Goal: Task Accomplishment & Management: Complete application form

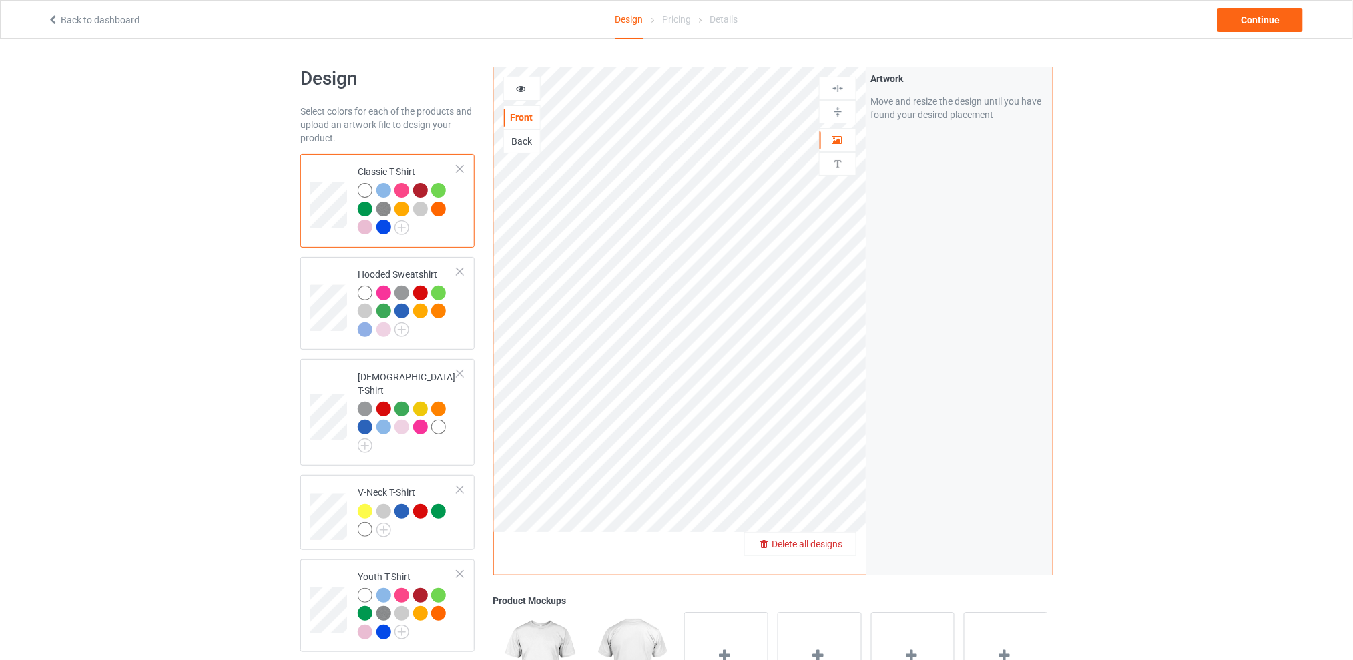
click at [841, 543] on span "Delete all designs" at bounding box center [807, 544] width 71 height 11
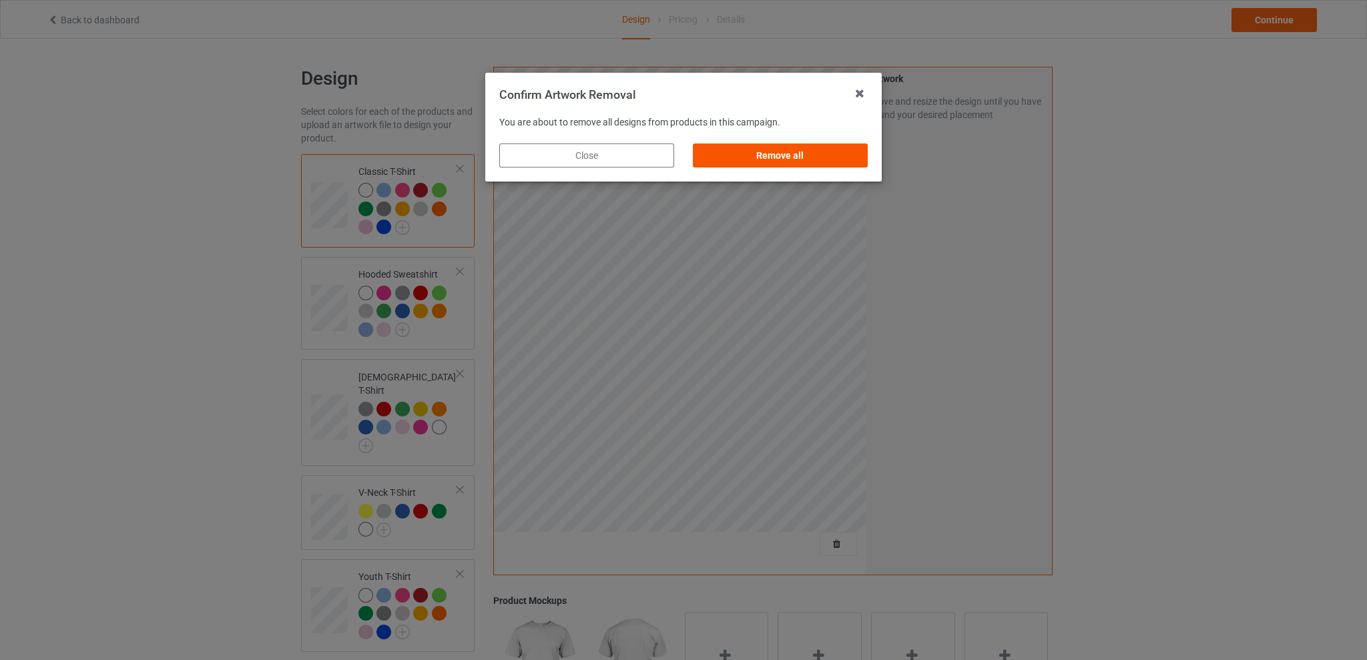
click at [808, 160] on div "Remove all" at bounding box center [780, 156] width 175 height 24
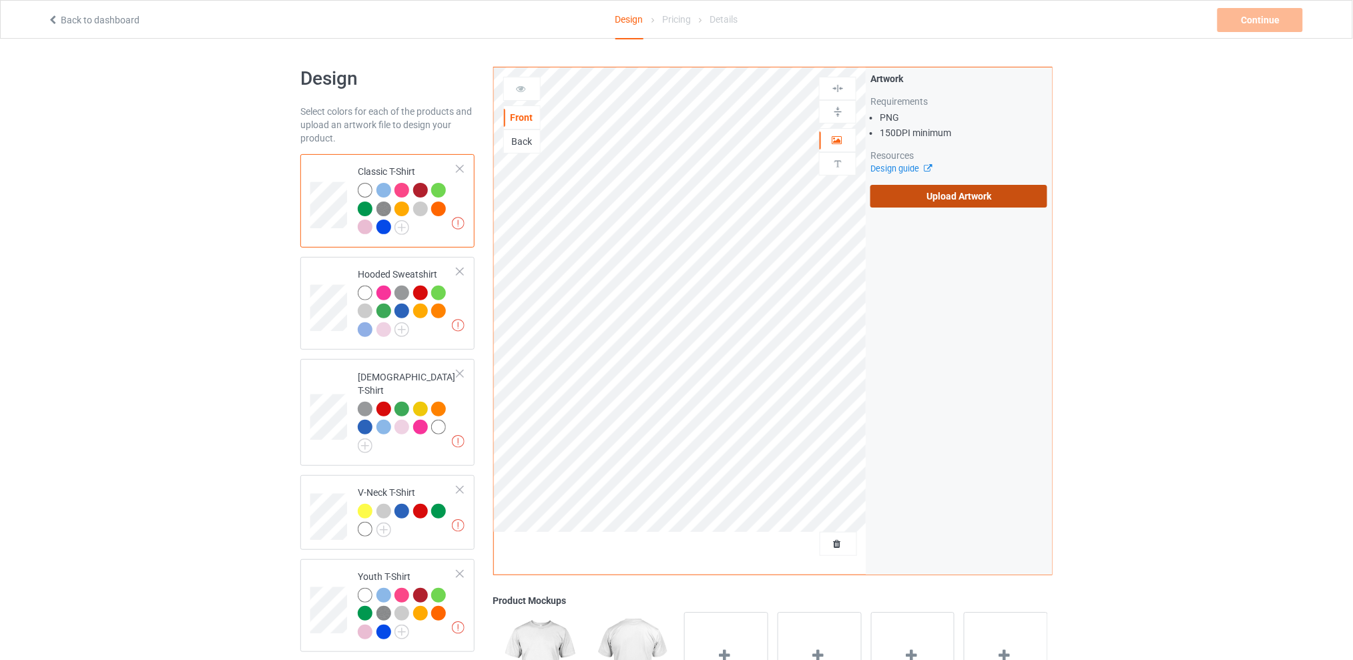
click at [941, 199] on label "Upload Artwork" at bounding box center [959, 196] width 177 height 23
click at [0, 0] on input "Upload Artwork" at bounding box center [0, 0] width 0 height 0
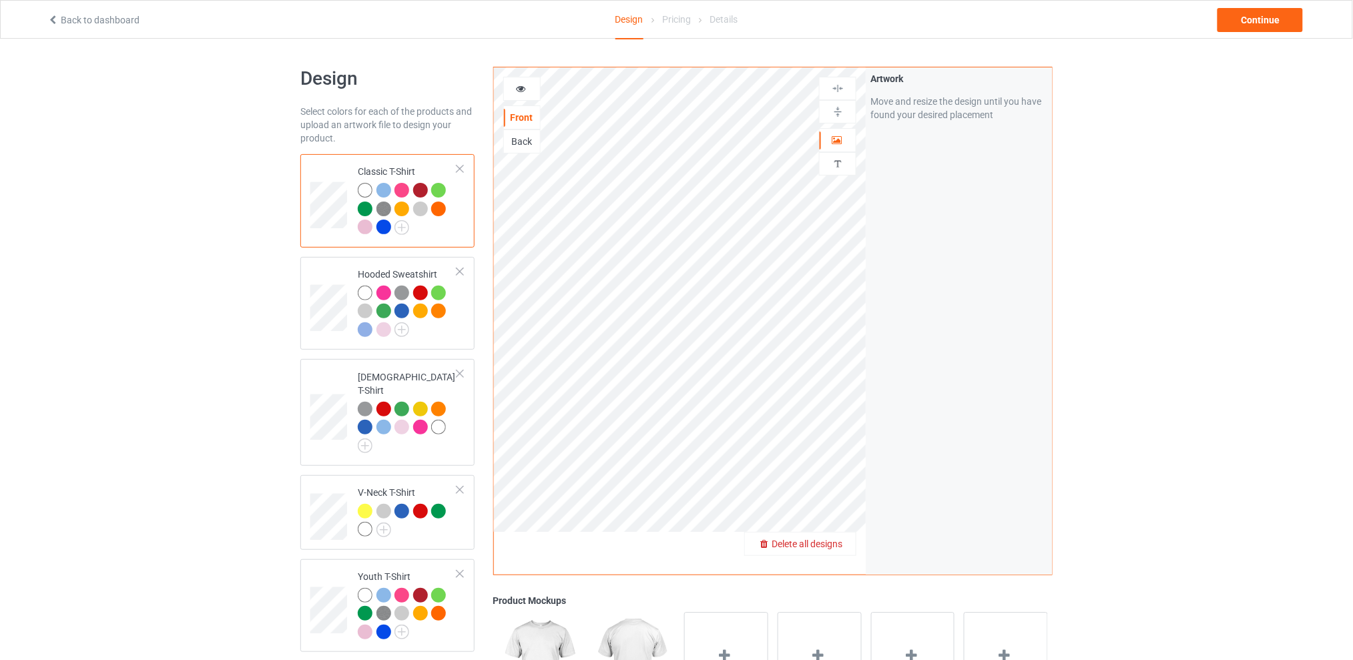
click at [841, 544] on span "Delete all designs" at bounding box center [807, 544] width 71 height 11
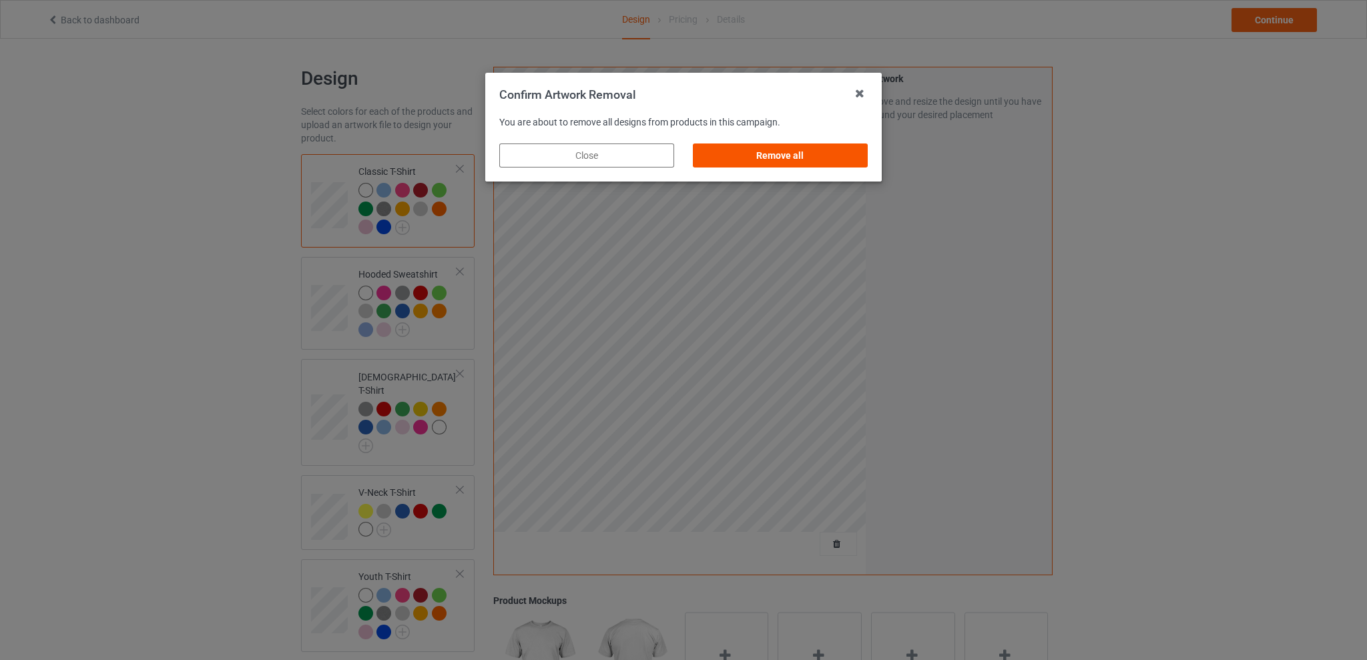
click at [777, 154] on div "Remove all" at bounding box center [780, 156] width 175 height 24
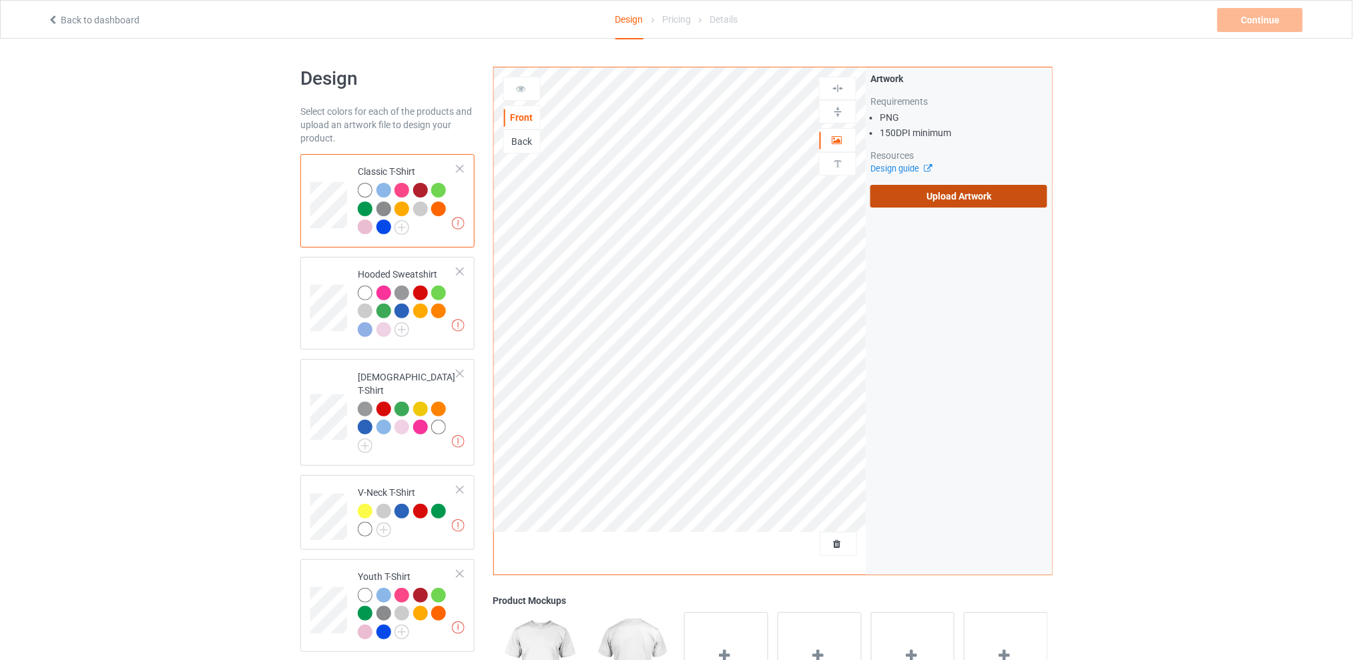
click at [932, 197] on label "Upload Artwork" at bounding box center [959, 196] width 177 height 23
click at [0, 0] on input "Upload Artwork" at bounding box center [0, 0] width 0 height 0
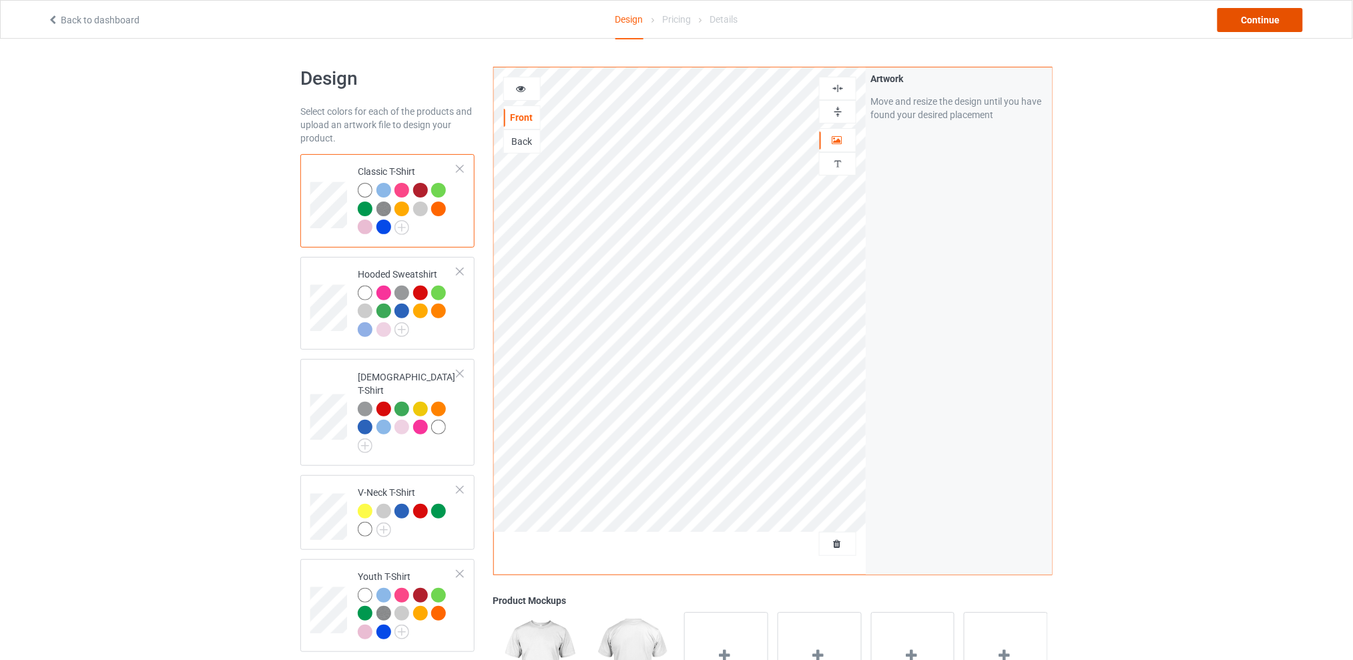
click at [1246, 23] on div "Continue" at bounding box center [1260, 20] width 85 height 24
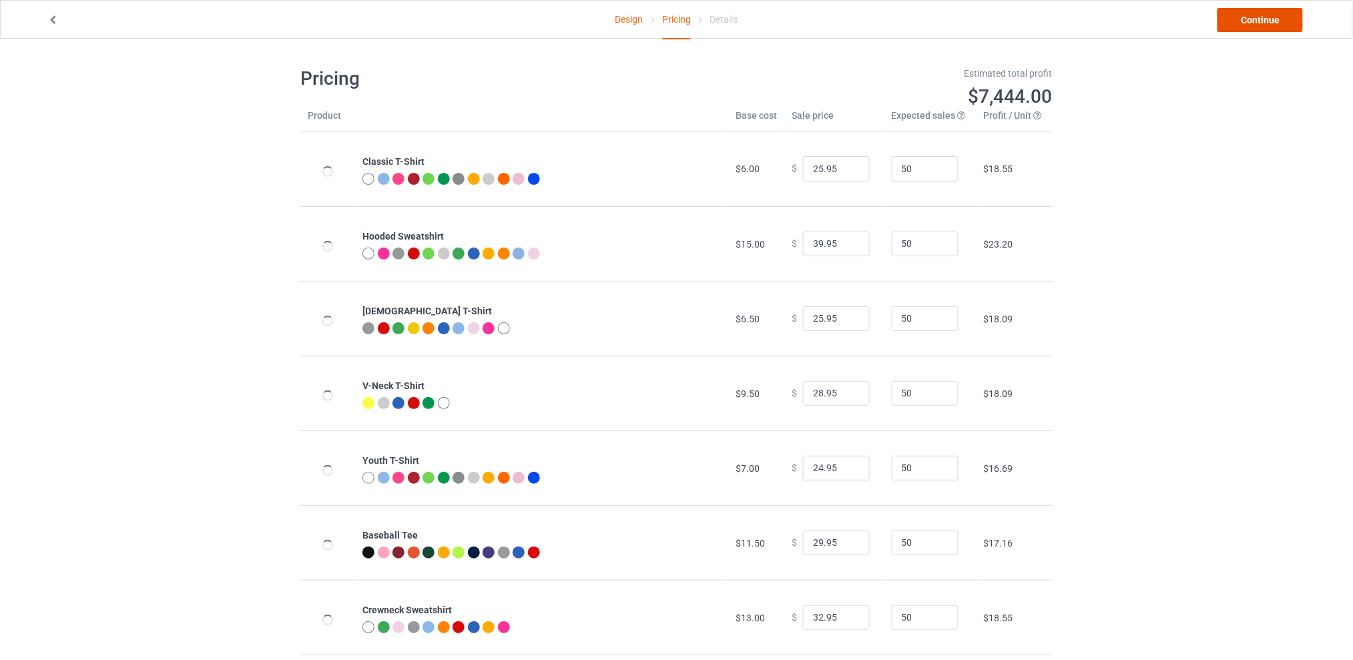
click at [1246, 23] on link "Continue" at bounding box center [1260, 20] width 85 height 24
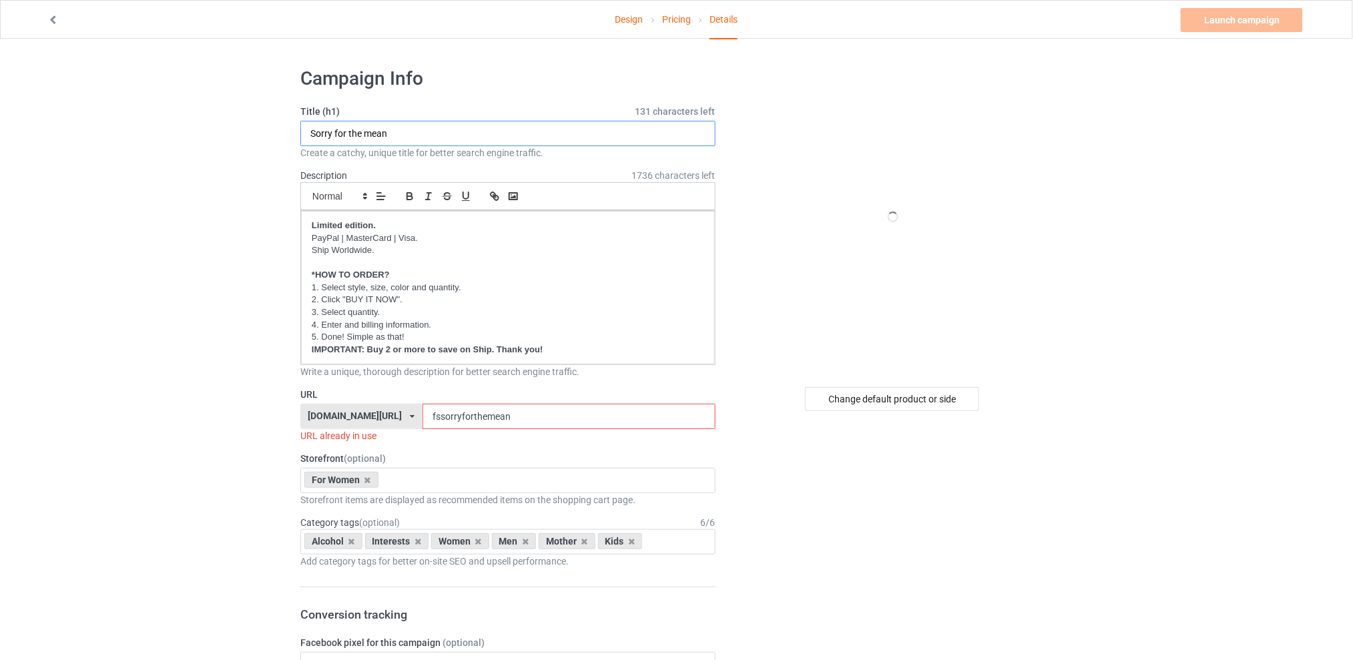
drag, startPoint x: 367, startPoint y: 134, endPoint x: 124, endPoint y: 145, distance: 244.0
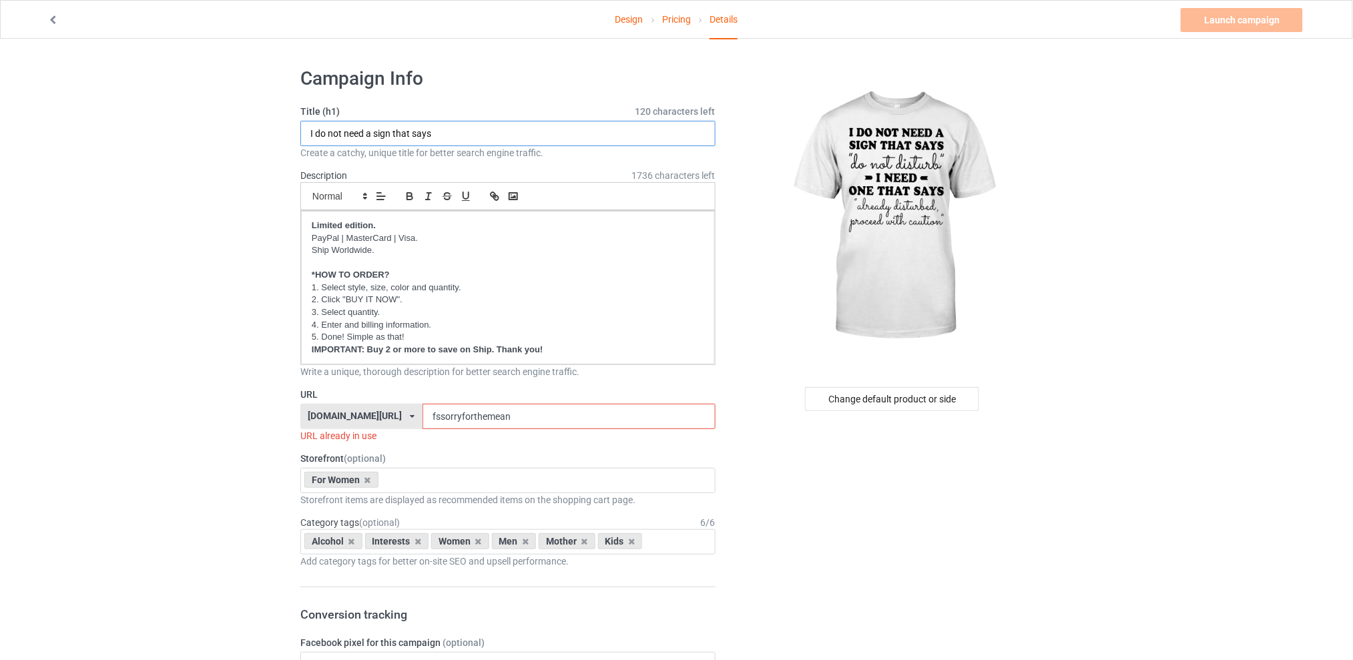
type input "I do not need a sign that says"
drag, startPoint x: 536, startPoint y: 423, endPoint x: 387, endPoint y: 423, distance: 149.6
click at [387, 423] on div "[DOMAIN_NAME][URL] [DOMAIN_NAME][URL] [DOMAIN_NAME][URL] [DOMAIN_NAME][URL] 5d7…" at bounding box center [507, 416] width 415 height 25
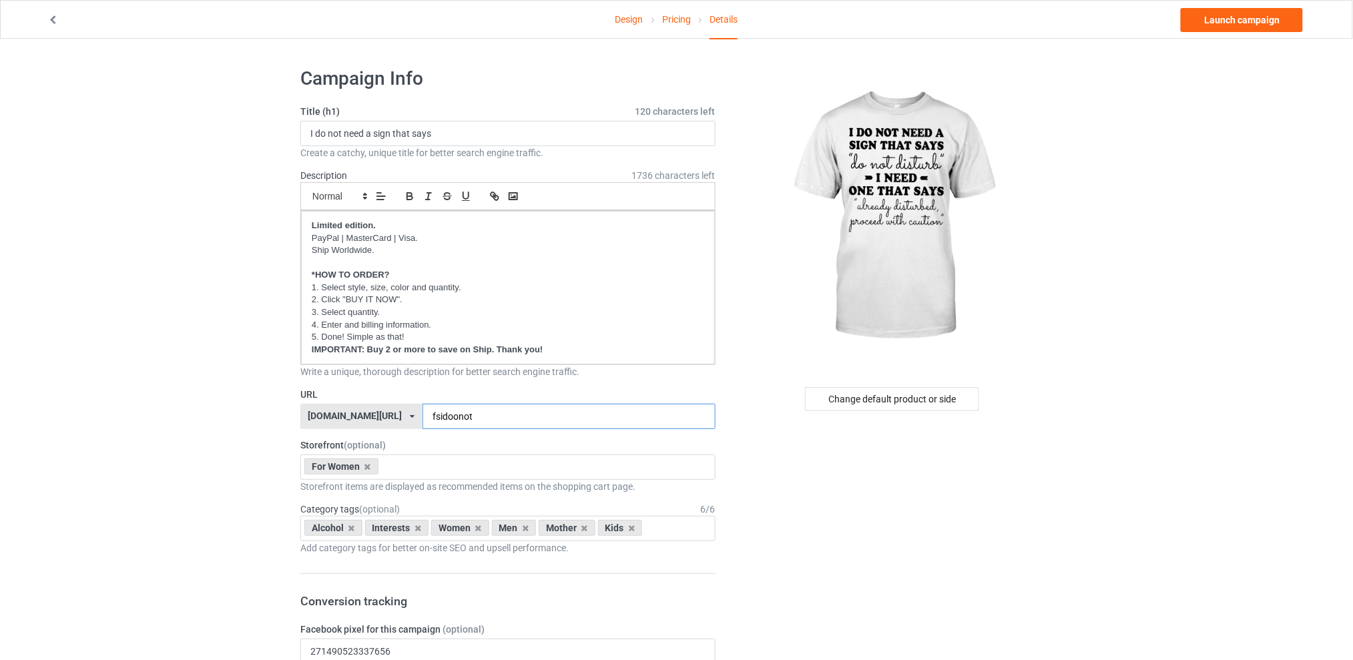
click at [462, 419] on input "fsidoonot" at bounding box center [569, 416] width 292 height 25
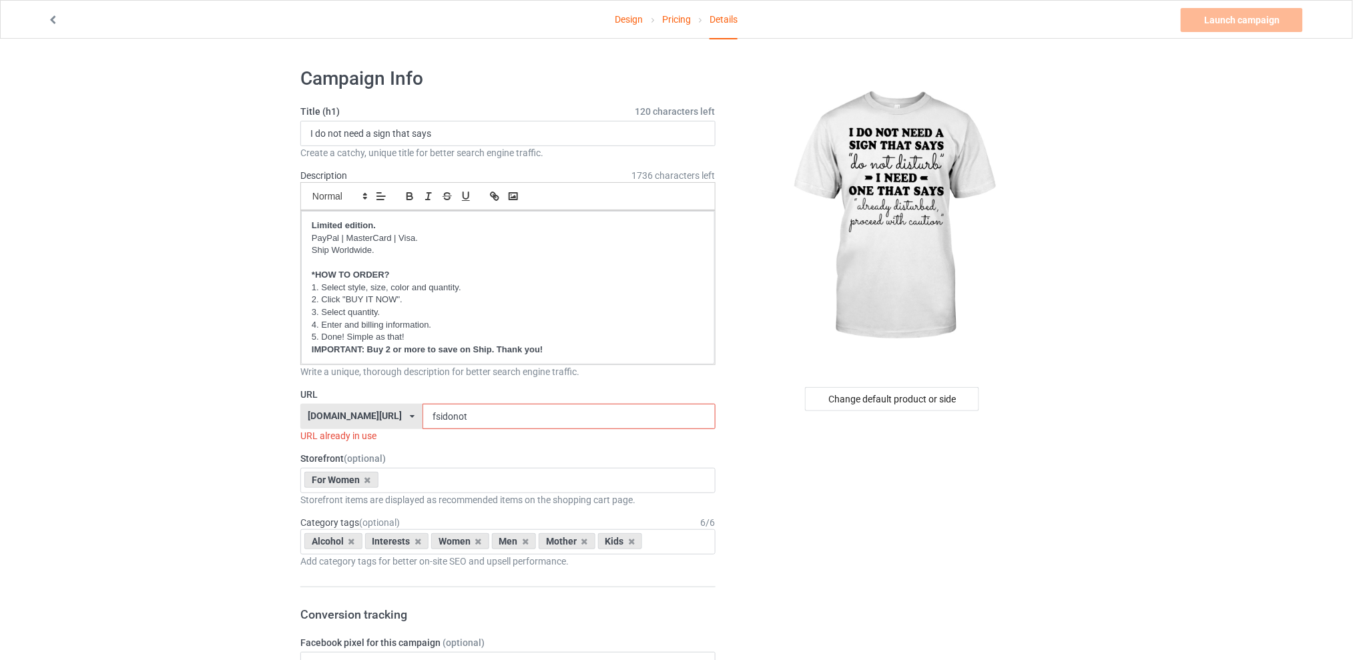
click at [481, 415] on input "fsidonot" at bounding box center [569, 416] width 292 height 25
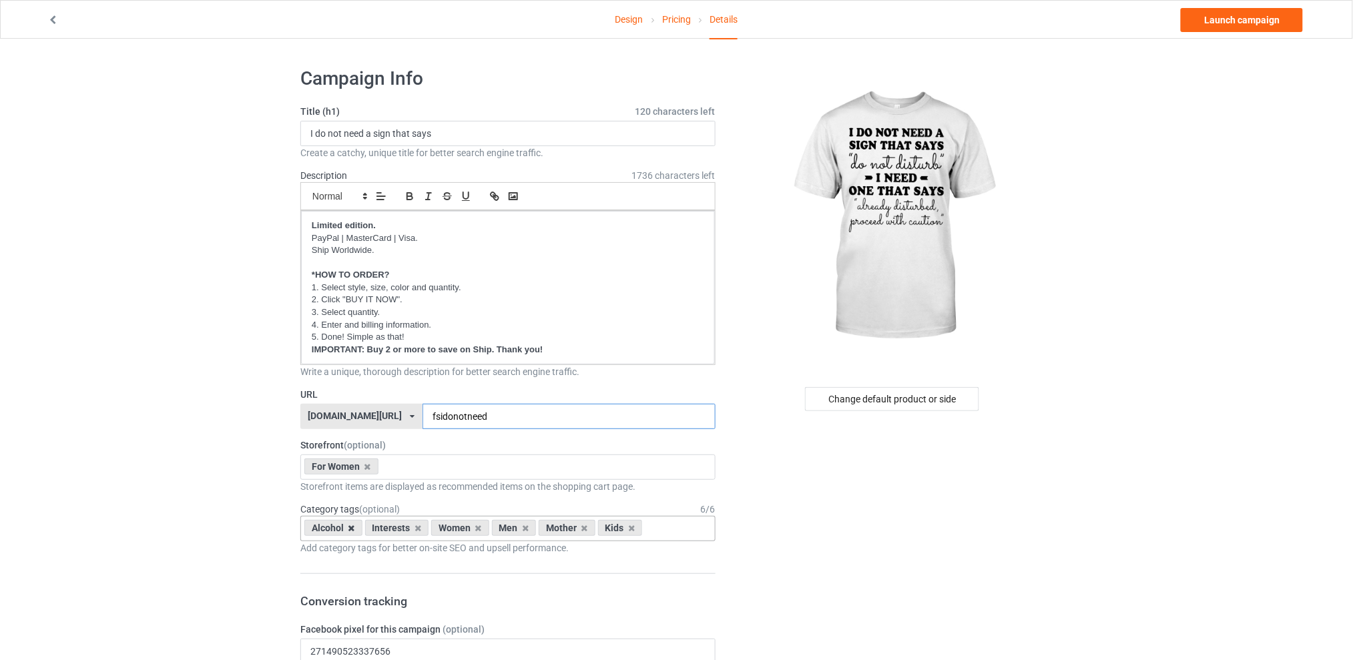
type input "fsidonotneed"
click at [351, 527] on icon at bounding box center [352, 528] width 7 height 9
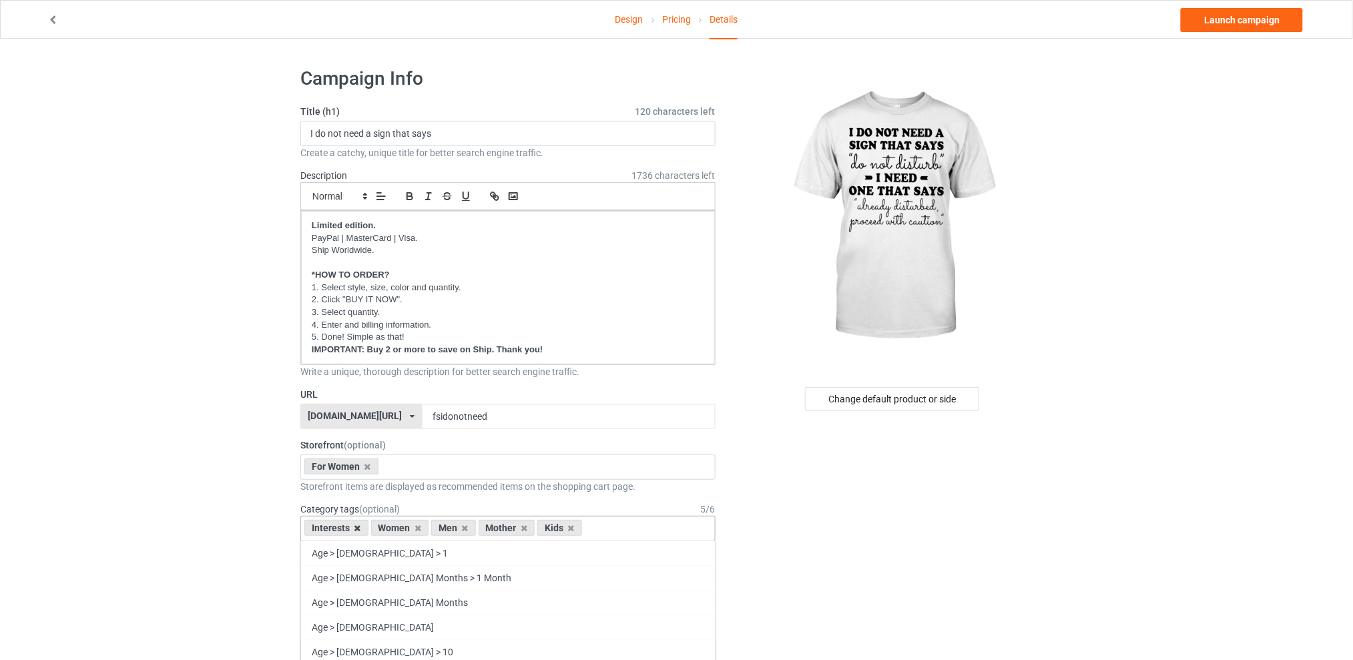
click at [357, 527] on icon at bounding box center [358, 528] width 7 height 9
click at [401, 527] on icon at bounding box center [398, 528] width 7 height 9
click at [408, 528] on icon at bounding box center [410, 528] width 7 height 9
click at [398, 528] on icon at bounding box center [398, 528] width 7 height 9
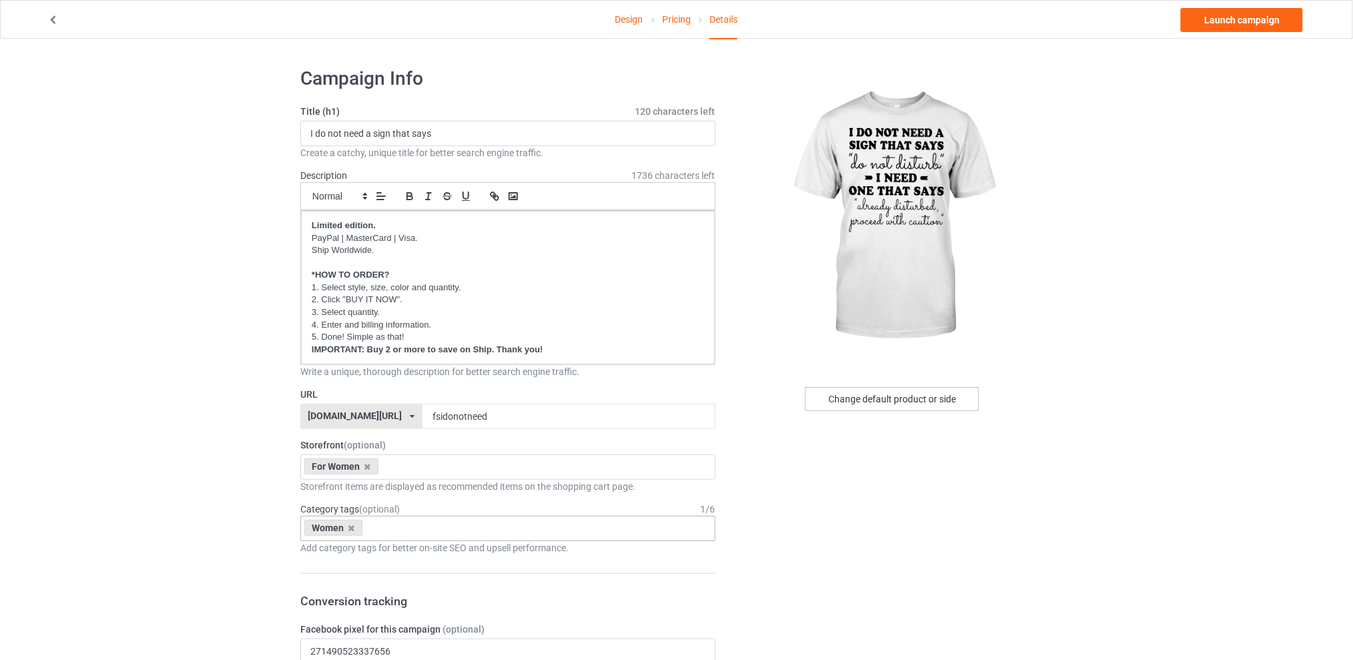
click at [856, 397] on div "Change default product or side" at bounding box center [892, 399] width 174 height 24
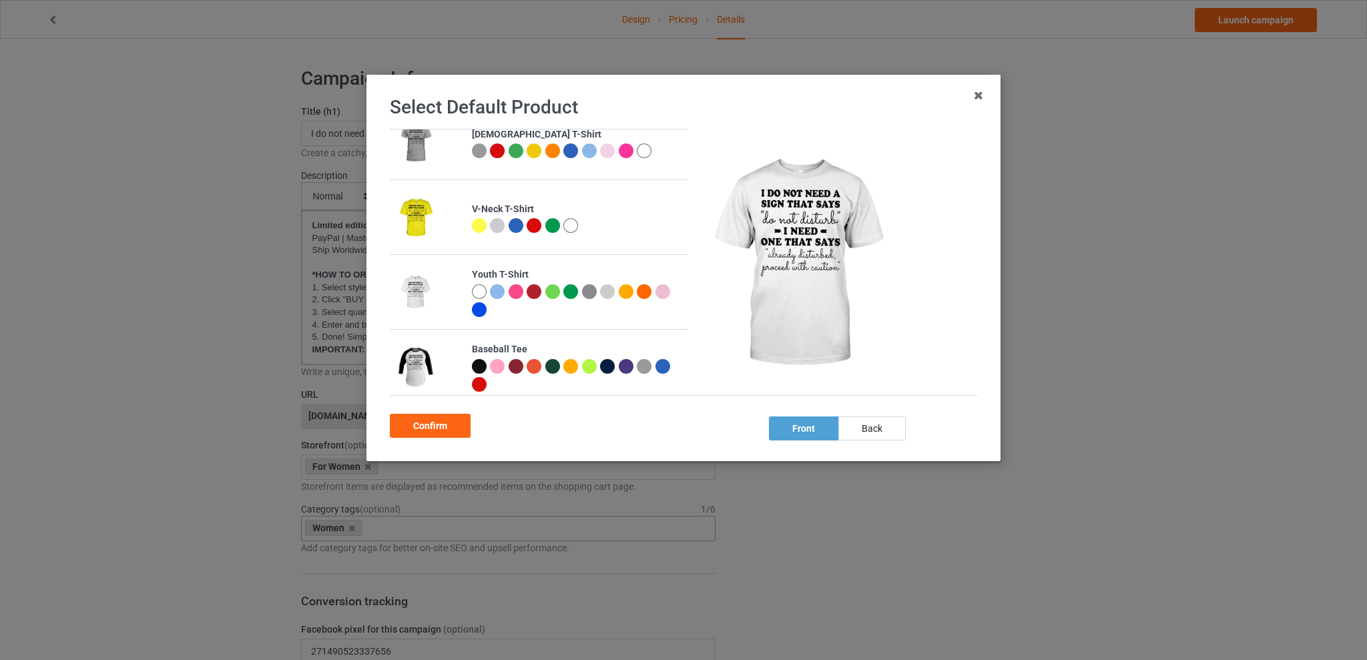
scroll to position [336, 0]
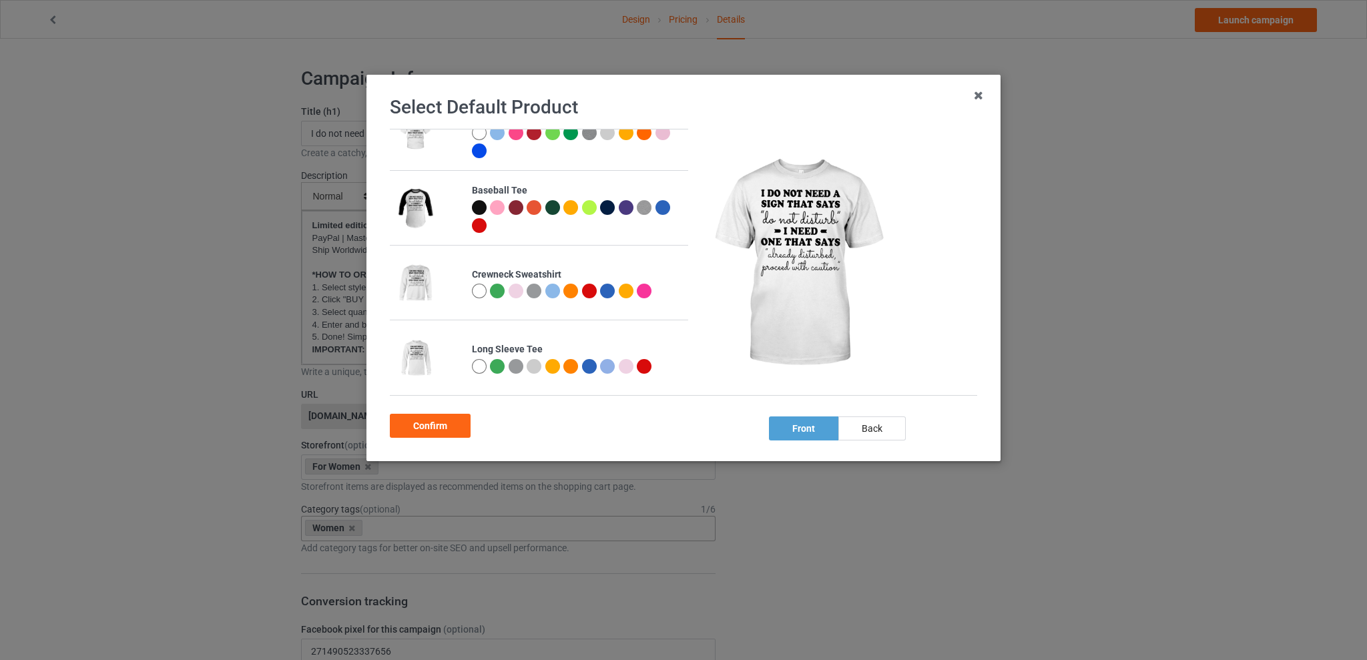
click at [493, 288] on div at bounding box center [497, 291] width 15 height 15
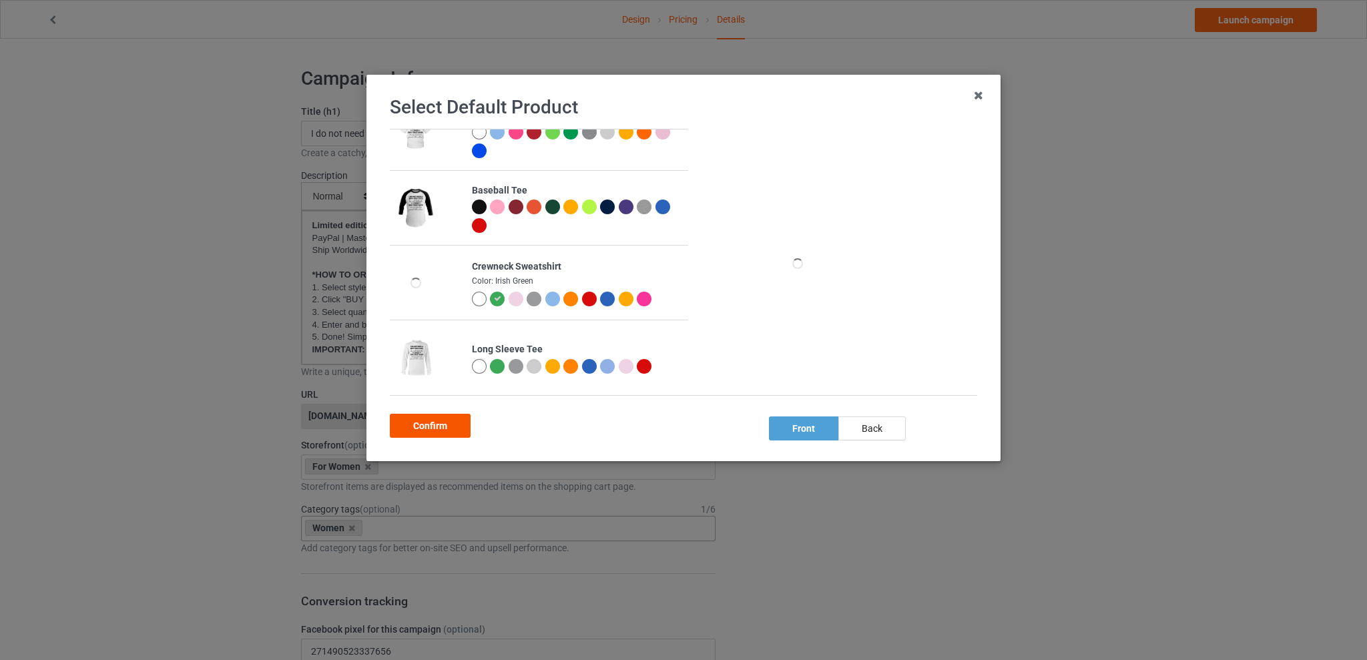
click at [436, 423] on div "Confirm" at bounding box center [430, 426] width 81 height 24
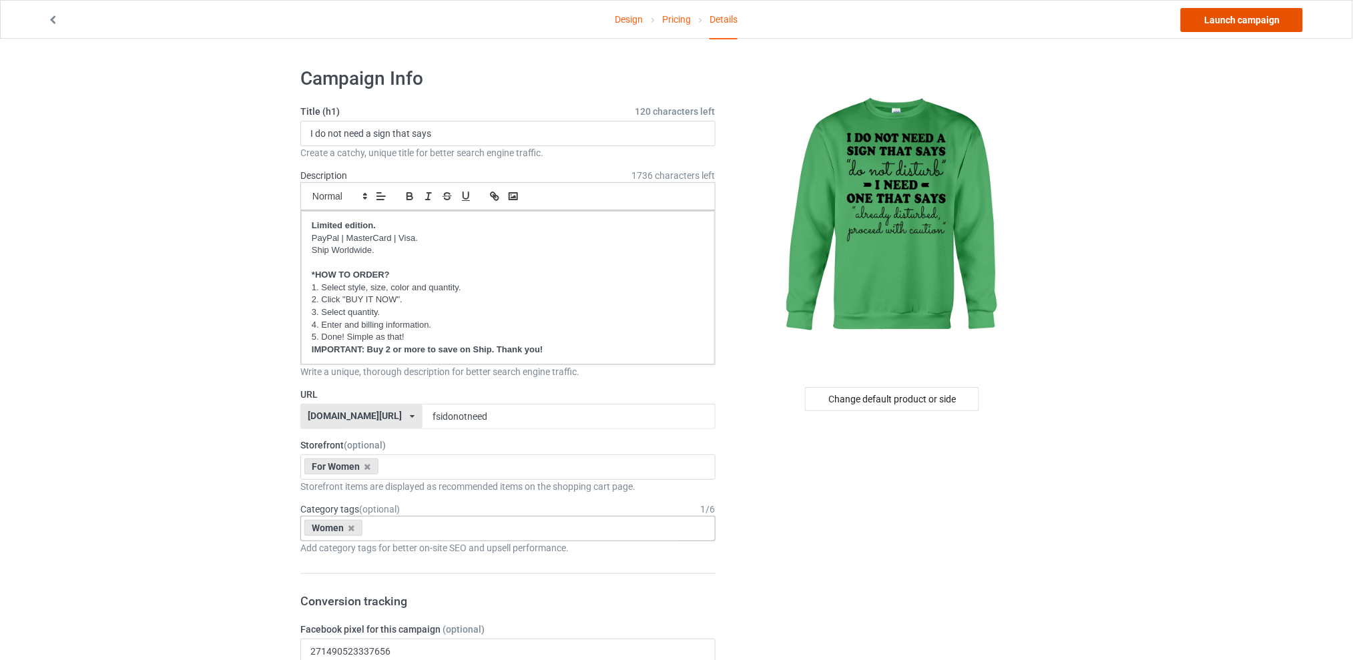
click at [1216, 26] on link "Launch campaign" at bounding box center [1242, 20] width 122 height 24
